Goal: Find specific page/section: Find specific page/section

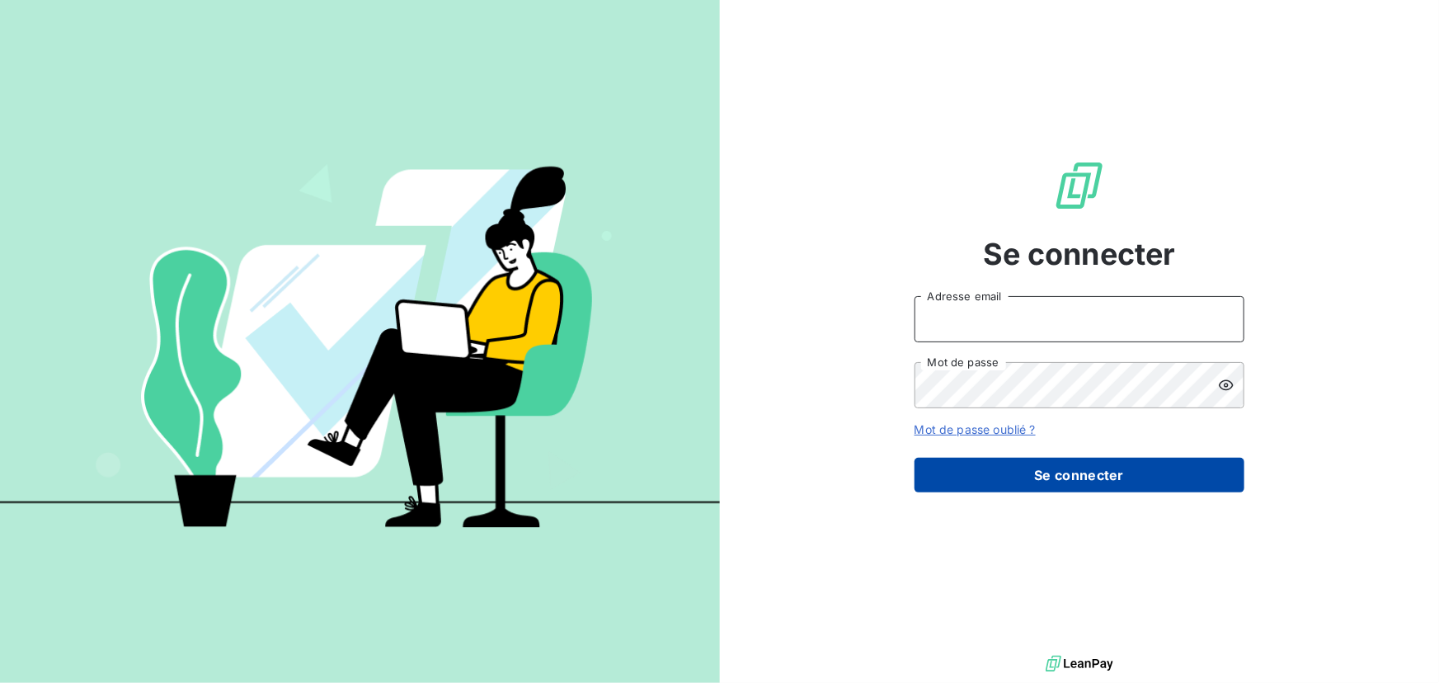
type input "[PERSON_NAME][EMAIL_ADDRESS][DOMAIN_NAME]"
click at [1099, 487] on button "Se connecter" at bounding box center [1080, 475] width 330 height 35
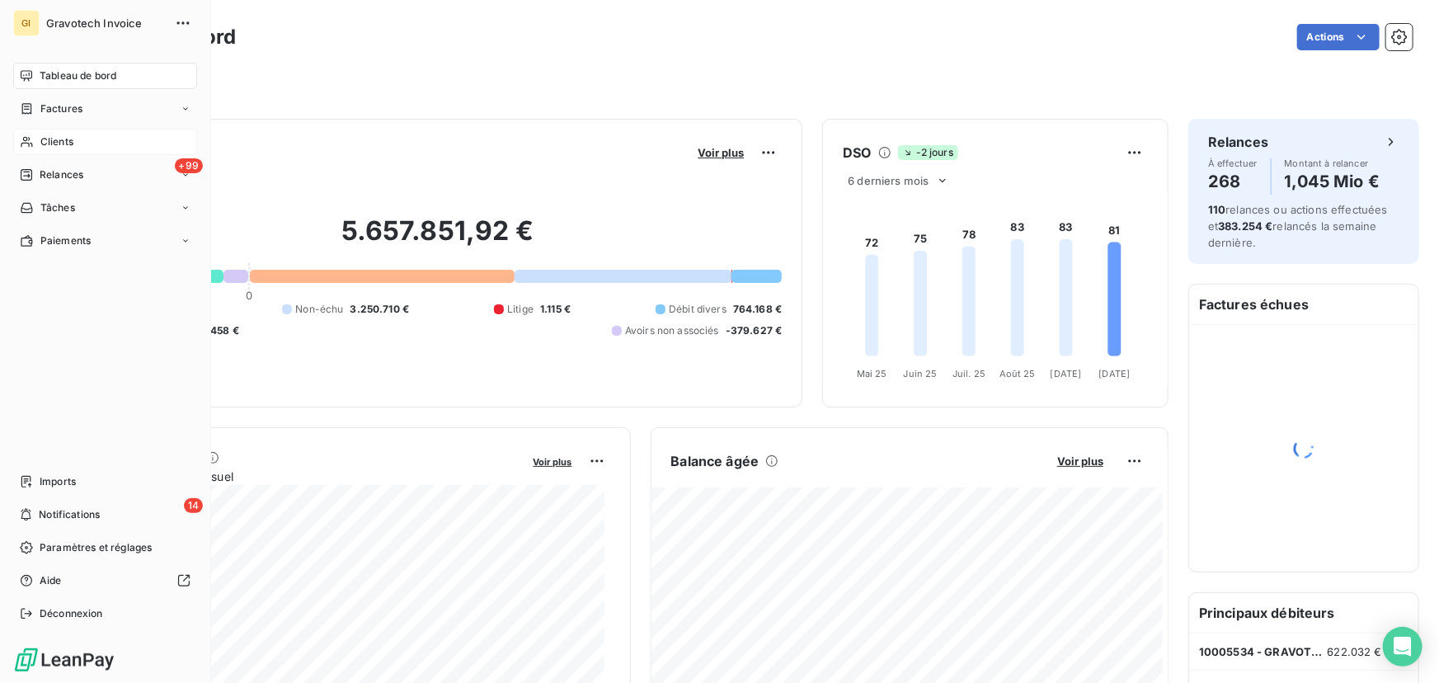
click at [67, 140] on span "Clients" at bounding box center [56, 141] width 33 height 15
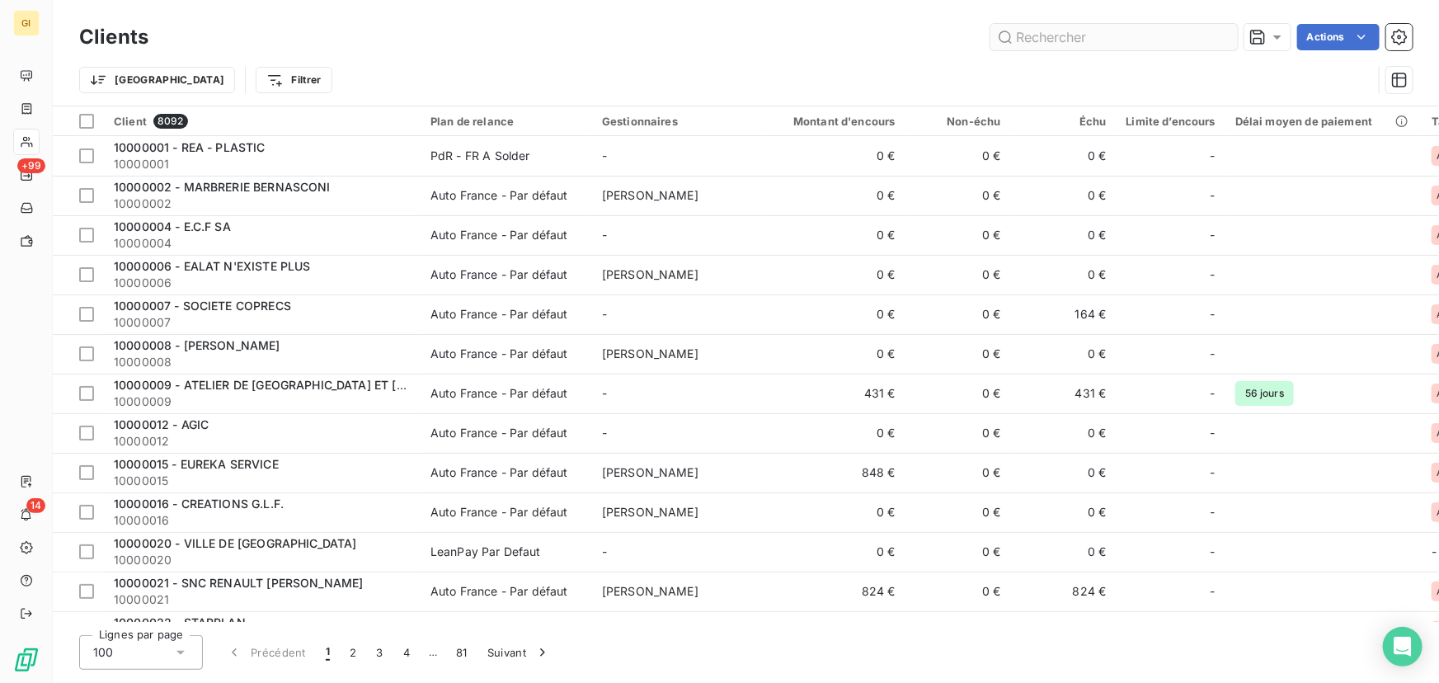
click at [1135, 35] on input "text" at bounding box center [1114, 37] width 247 height 26
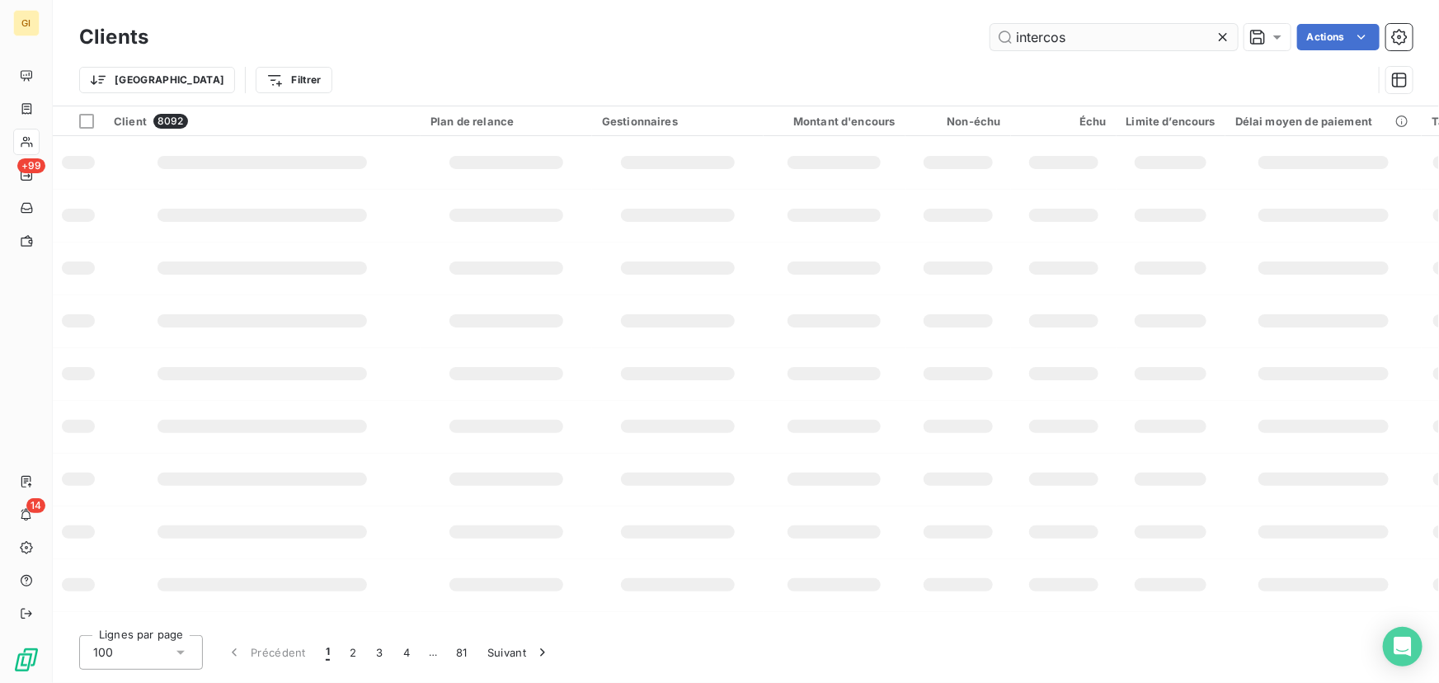
type input "intercos"
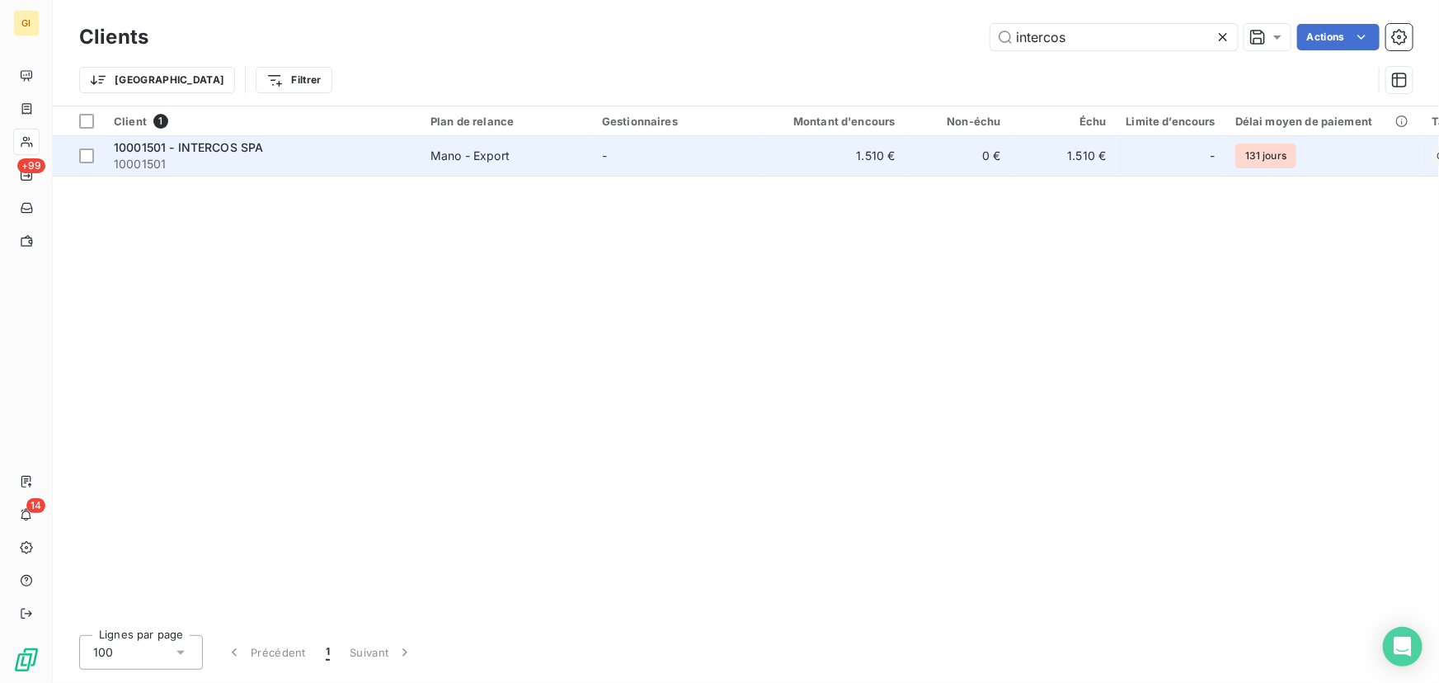
click at [242, 150] on span "10001501 - INTERCOS SPA" at bounding box center [188, 147] width 149 height 14
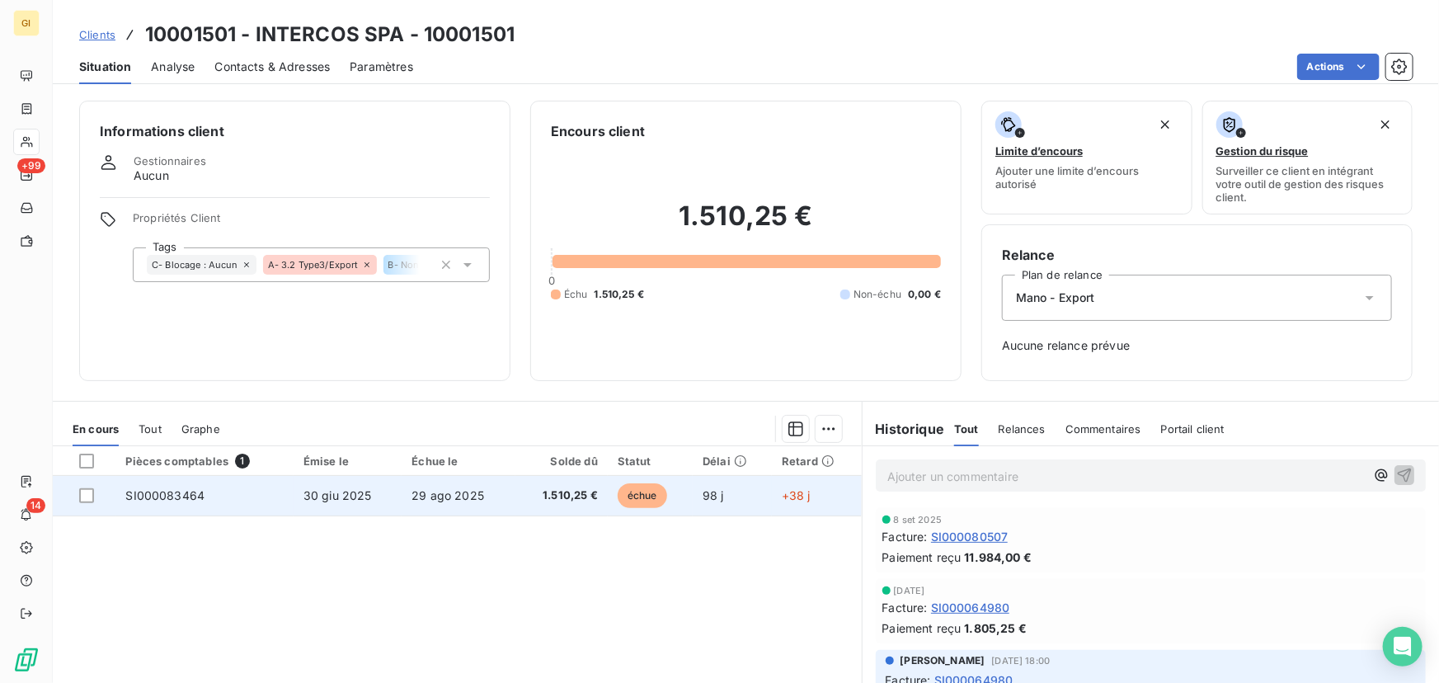
click at [189, 495] on span "SI000083464" at bounding box center [164, 495] width 79 height 14
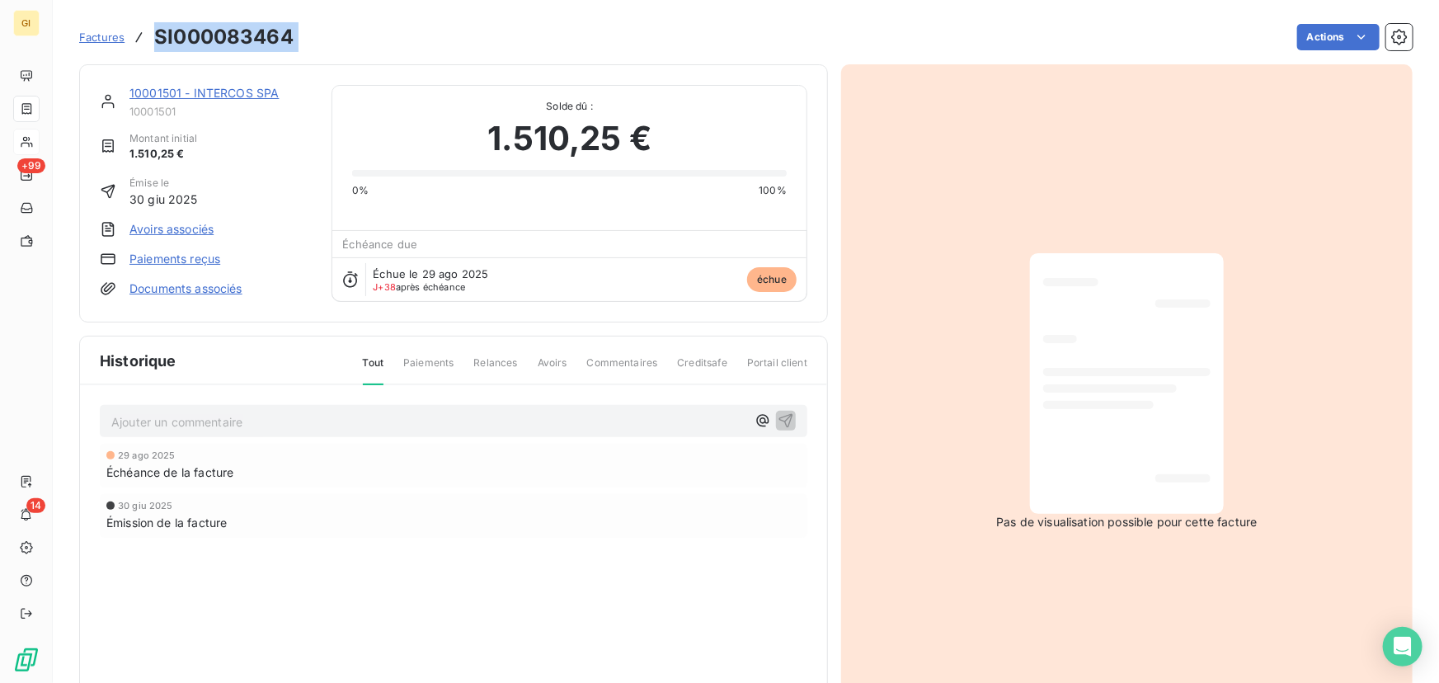
drag, startPoint x: 304, startPoint y: 40, endPoint x: 156, endPoint y: 35, distance: 147.7
click at [157, 35] on div "Factures SI000083464 Actions" at bounding box center [746, 37] width 1334 height 35
copy section "SI000083464 Actions"
